Goal: Task Accomplishment & Management: Manage account settings

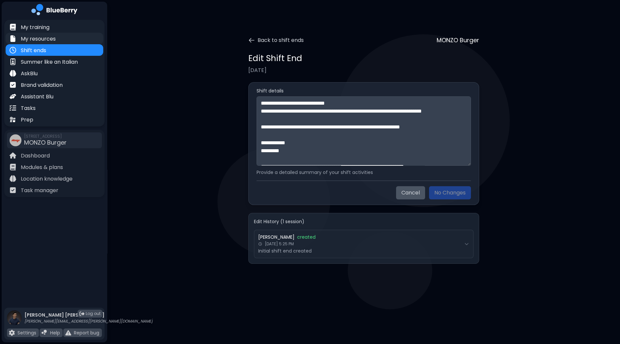
click at [46, 43] on p "My resources" at bounding box center [38, 39] width 35 height 8
click at [43, 50] on p "Shift ends" at bounding box center [33, 51] width 25 height 8
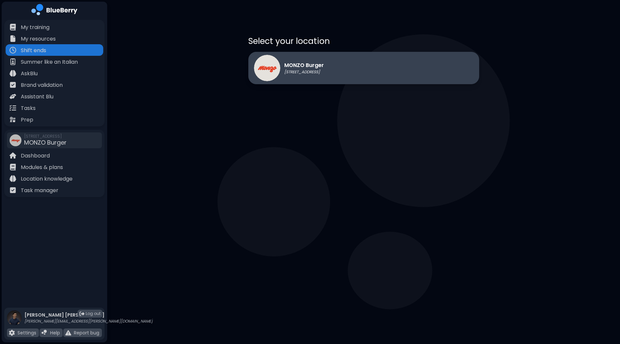
click at [321, 62] on p "MONZO Burger" at bounding box center [304, 65] width 40 height 8
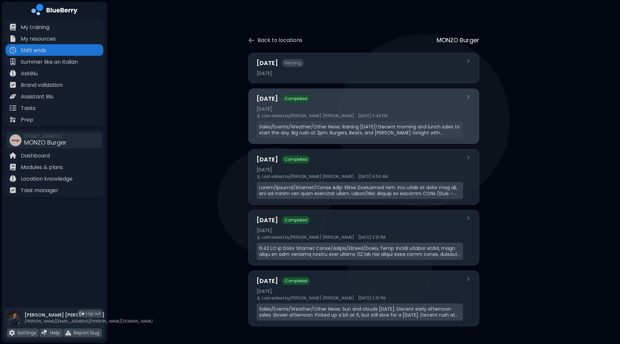
click at [313, 125] on p "Sales/Events/Weather/Other News: Raining [DATE]! Decent morning and lunch sales…" at bounding box center [359, 130] width 201 height 12
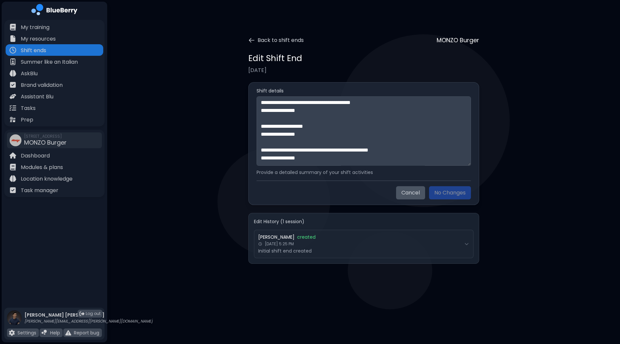
scroll to position [166, 0]
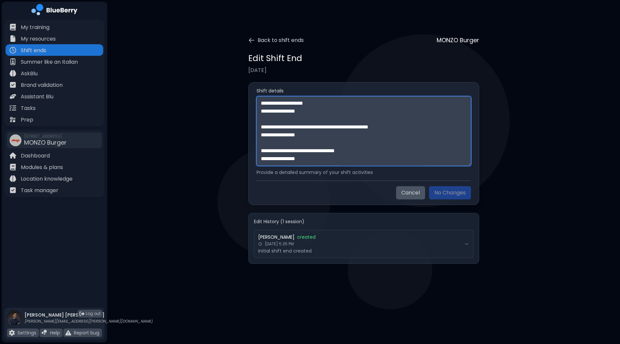
click at [327, 163] on textarea "**********" at bounding box center [364, 130] width 214 height 69
paste textarea "**********"
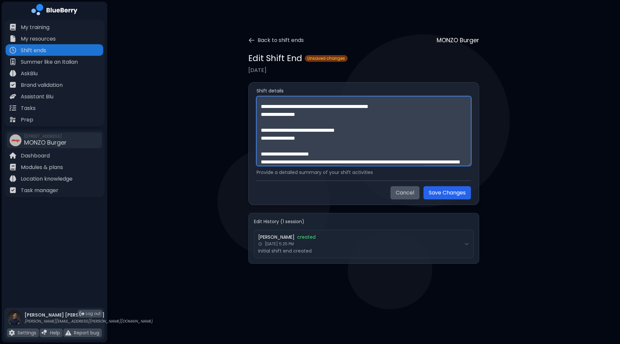
scroll to position [456, 0]
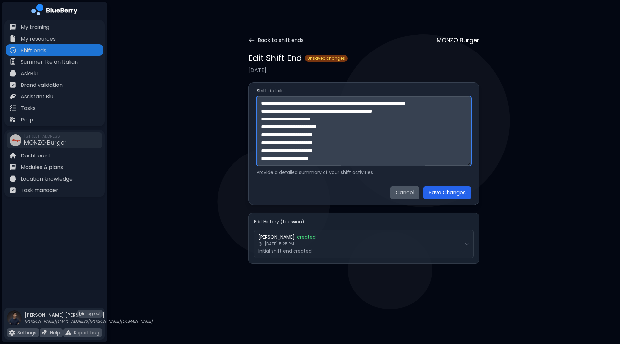
paste textarea "**********"
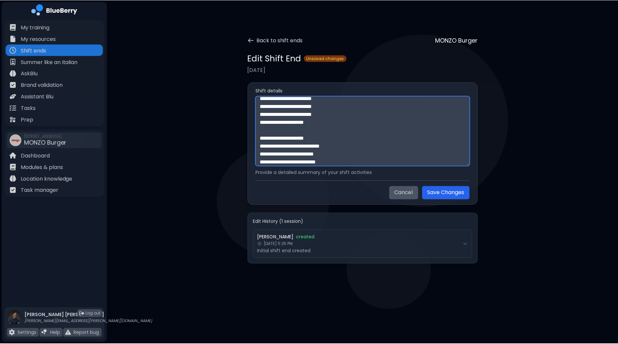
scroll to position [582, 0]
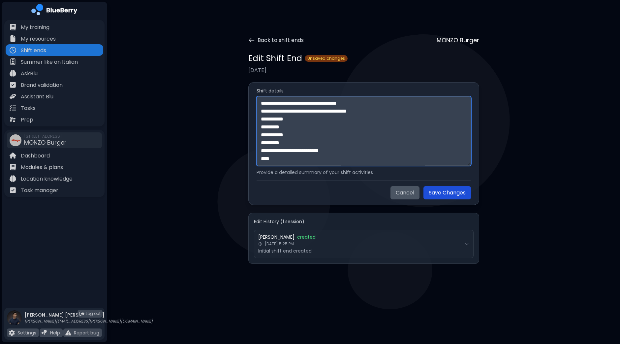
type textarea "**********"
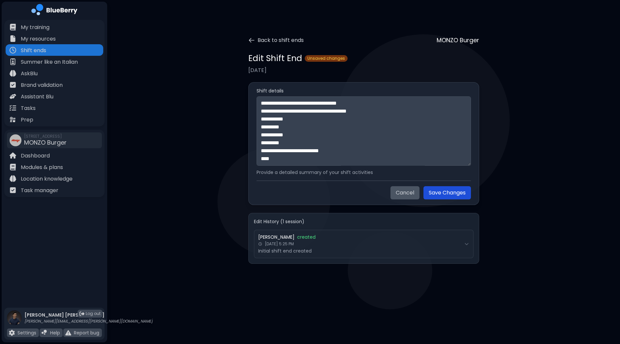
click at [438, 197] on button "Save Changes" at bounding box center [446, 192] width 47 height 13
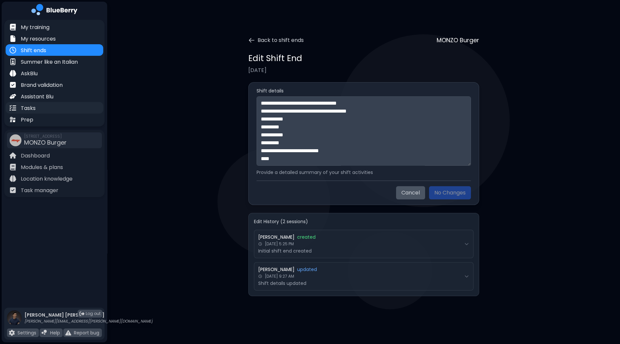
click at [38, 108] on div "Tasks" at bounding box center [55, 108] width 98 height 12
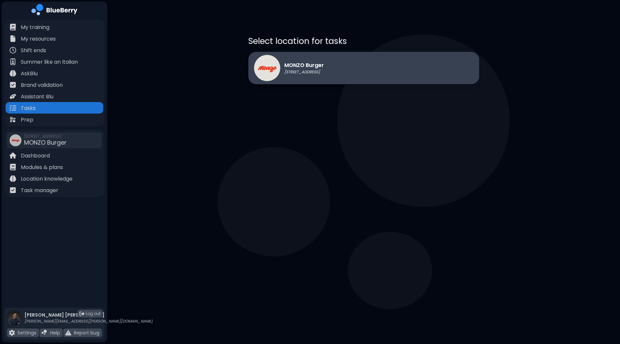
click at [359, 69] on div "MONZO Burger [STREET_ADDRESS]" at bounding box center [363, 68] width 231 height 32
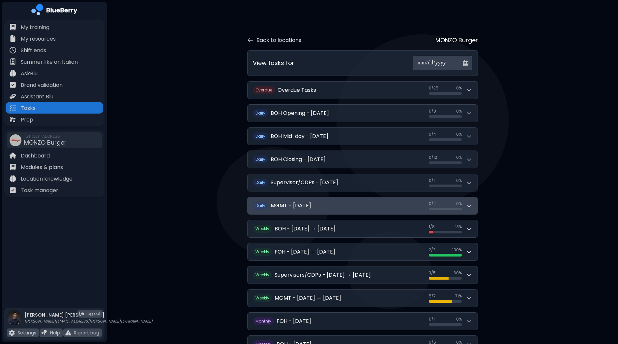
click at [475, 207] on button "D aily MGMT - [DATE] 0 / 2 0 / 2 0 %" at bounding box center [363, 205] width 230 height 17
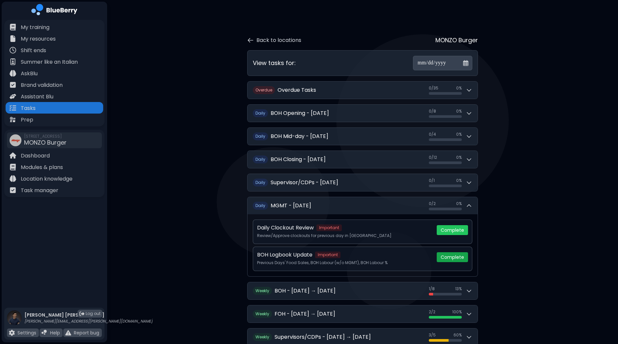
click at [455, 256] on button "Complete" at bounding box center [452, 257] width 31 height 10
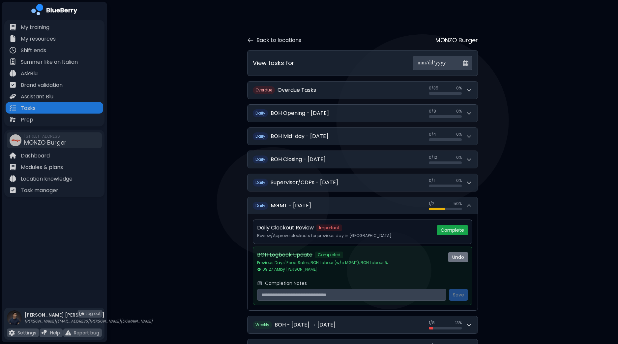
click at [455, 229] on button "Complete" at bounding box center [452, 230] width 31 height 10
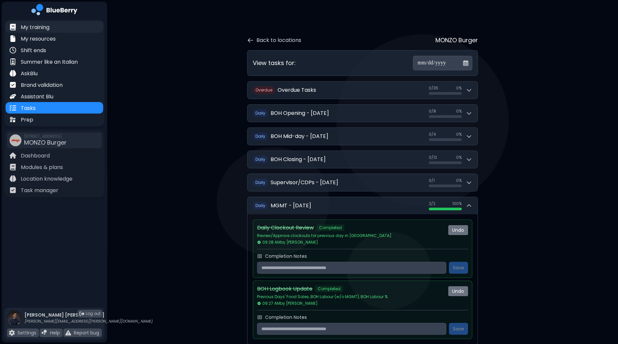
click at [48, 26] on p "My training" at bounding box center [35, 27] width 29 height 8
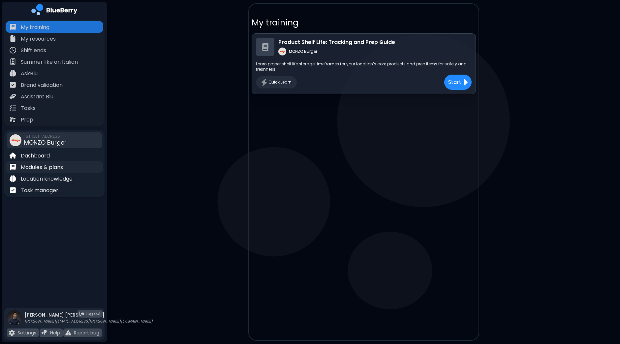
click at [46, 169] on p "Modules & plans" at bounding box center [42, 167] width 42 height 8
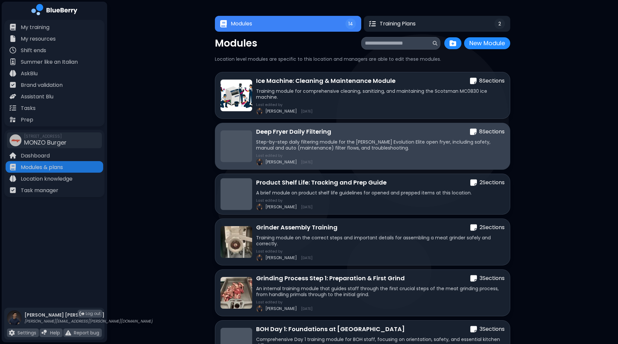
click at [329, 138] on div "Deep Fryer Daily Filtering 8 Section s Step-by-step daily filtering module for …" at bounding box center [380, 146] width 249 height 38
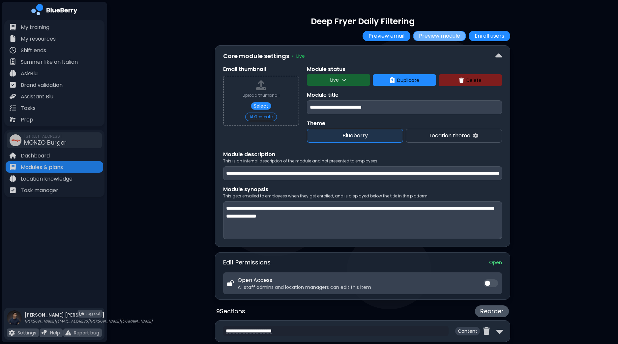
click at [436, 39] on button "Preview module" at bounding box center [439, 36] width 53 height 11
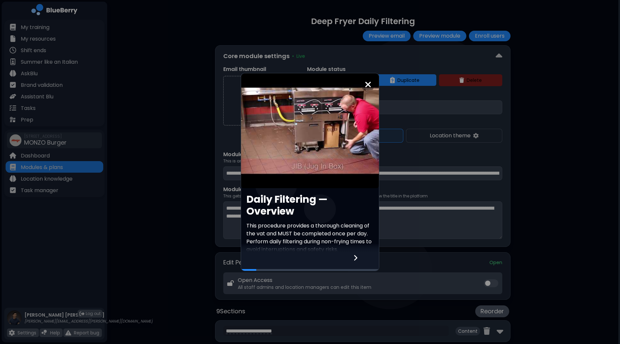
click at [311, 125] on article at bounding box center [310, 130] width 138 height 115
click at [367, 87] on img at bounding box center [368, 84] width 7 height 9
